Goal: Task Accomplishment & Management: Complete application form

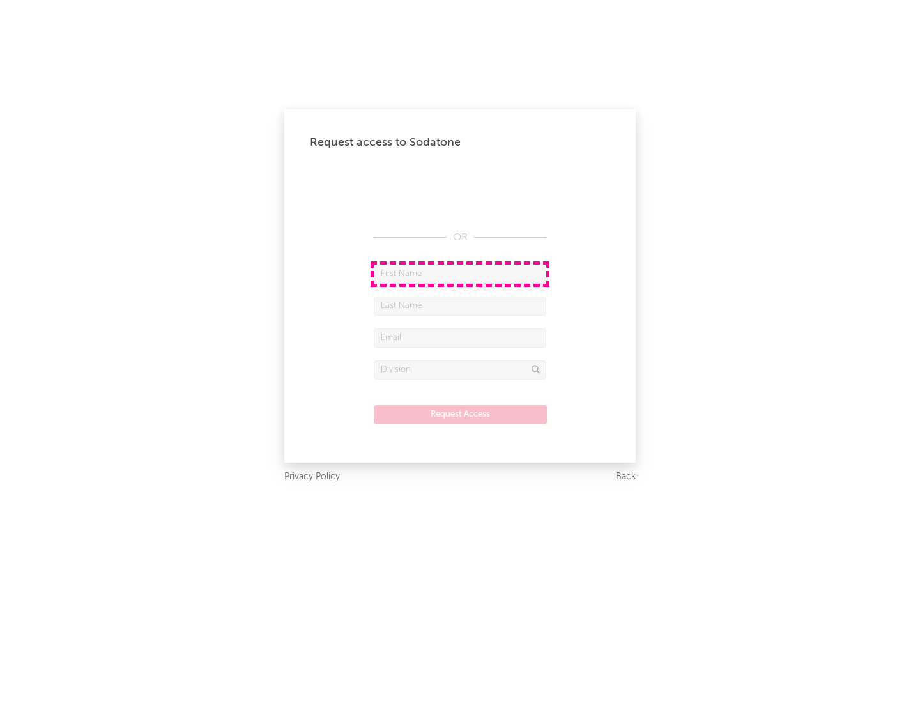
click at [460, 274] on input "text" at bounding box center [460, 274] width 173 height 19
type input "[PERSON_NAME]"
click at [460, 305] on input "text" at bounding box center [460, 306] width 173 height 19
type input "[PERSON_NAME]"
click at [460, 337] on input "text" at bounding box center [460, 337] width 173 height 19
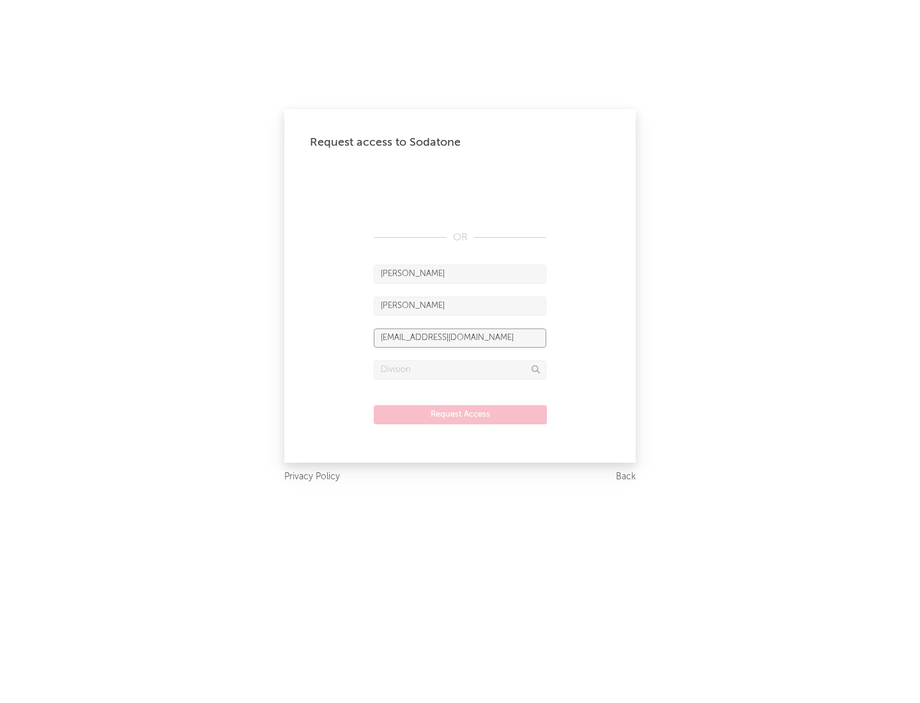
type input "[EMAIL_ADDRESS][DOMAIN_NAME]"
click at [460, 369] on input "text" at bounding box center [460, 369] width 173 height 19
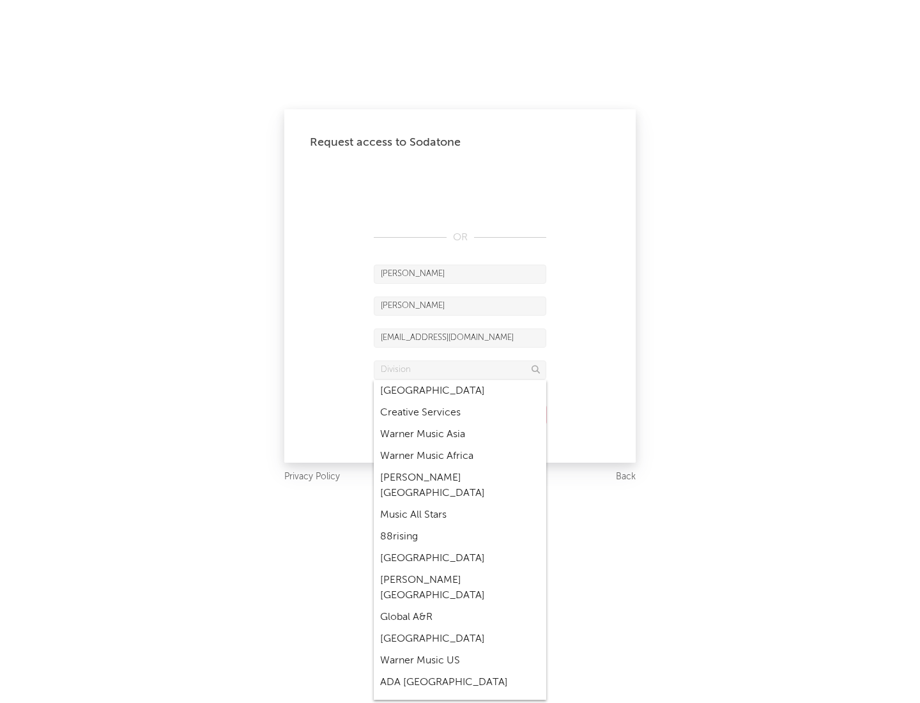
click at [456, 504] on div "Music All Stars" at bounding box center [460, 515] width 173 height 22
type input "Music All Stars"
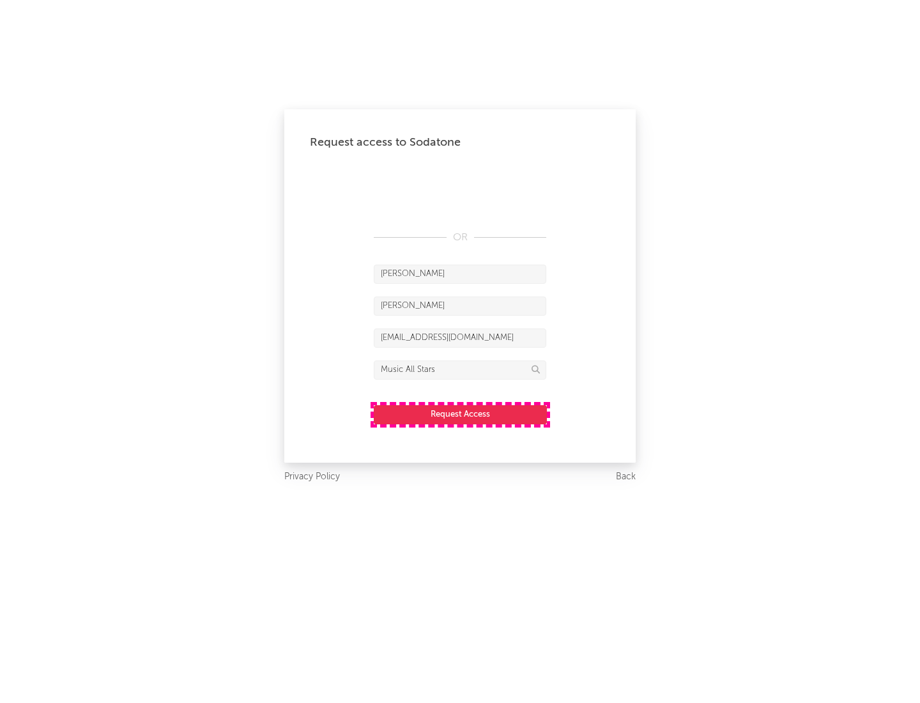
click at [460, 414] on button "Request Access" at bounding box center [460, 414] width 173 height 19
